Goal: Communication & Community: Answer question/provide support

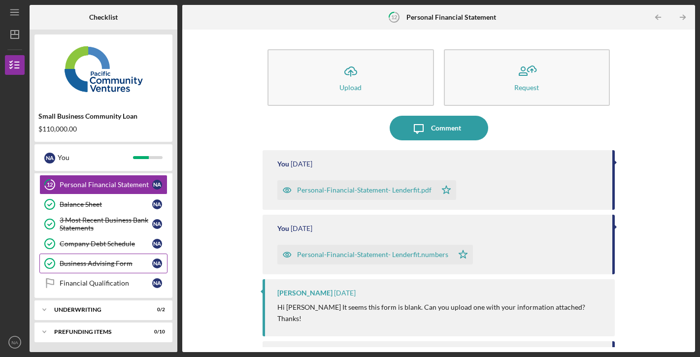
scroll to position [179, 0]
click at [110, 278] on link "Financial Qualification Financial Qualification N A" at bounding box center [103, 284] width 128 height 20
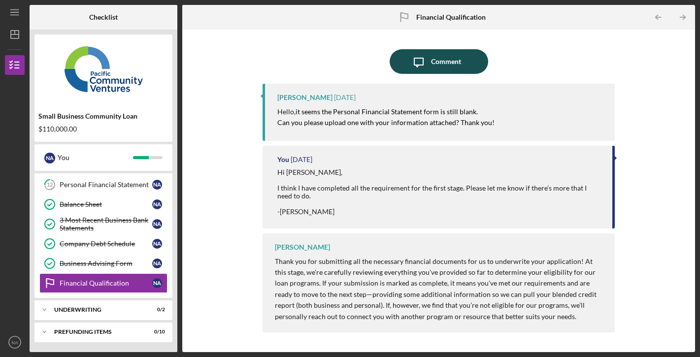
click at [440, 65] on div "Comment" at bounding box center [446, 61] width 30 height 25
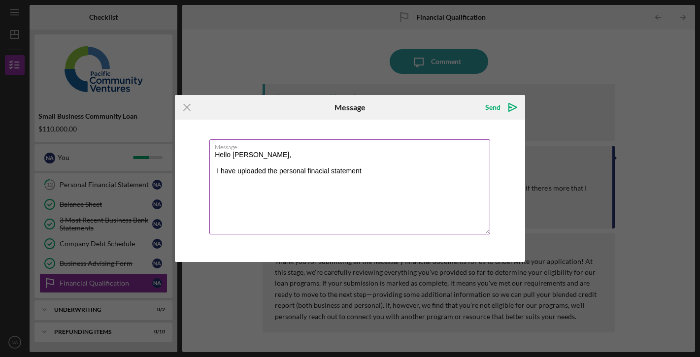
click at [316, 172] on textarea "Hello [PERSON_NAME], I have uploaded the personal finacial statement" at bounding box center [350, 187] width 281 height 95
click at [370, 171] on textarea "Hello [PERSON_NAME], I have uploaded the personal financial statement" at bounding box center [350, 187] width 281 height 95
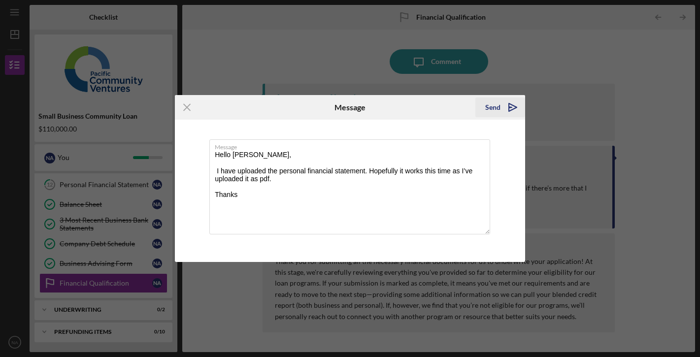
type textarea "Hello [PERSON_NAME], I have uploaded the personal financial statement. Hopefull…"
click at [501, 108] on icon "Icon/icon-invite-send" at bounding box center [513, 107] width 25 height 25
